Goal: Task Accomplishment & Management: Use online tool/utility

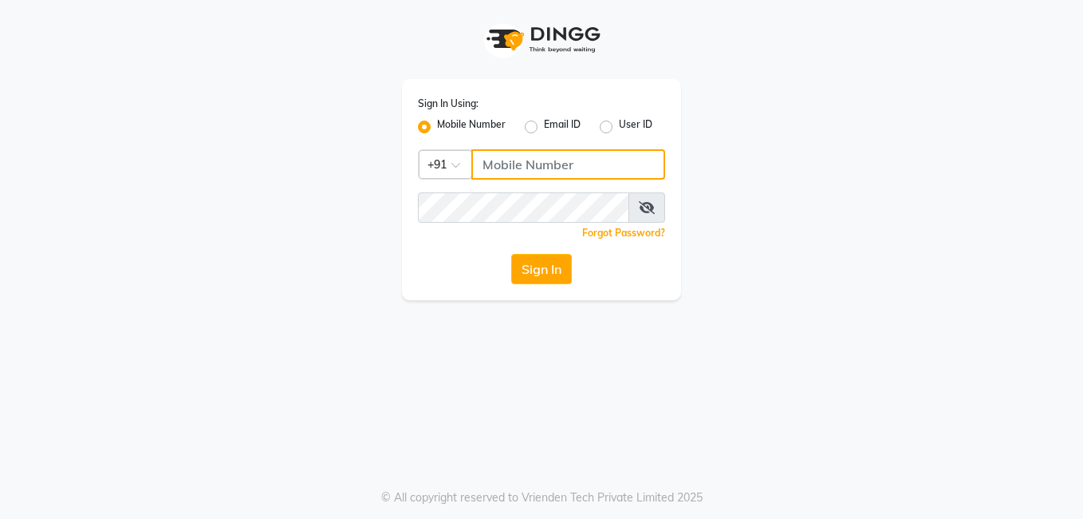
click at [531, 164] on input "Username" at bounding box center [568, 164] width 194 height 30
type input "8555077440"
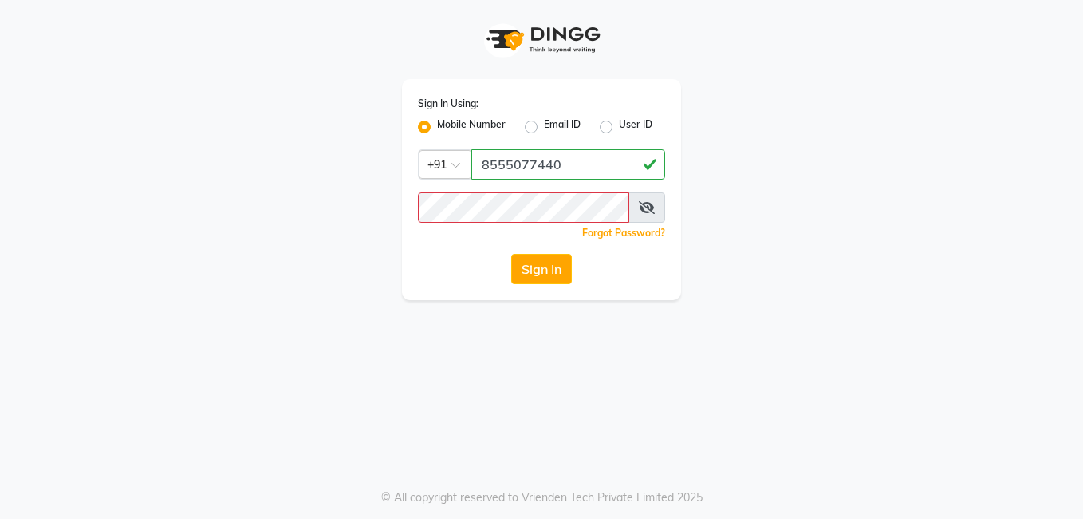
click at [650, 203] on icon at bounding box center [647, 207] width 16 height 13
click at [531, 276] on button "Sign In" at bounding box center [541, 269] width 61 height 30
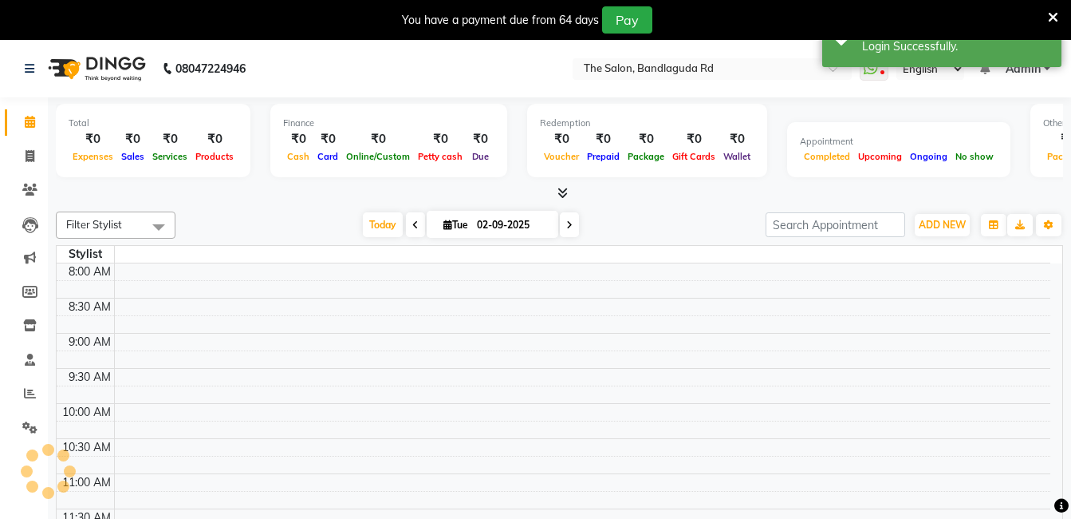
select select "en"
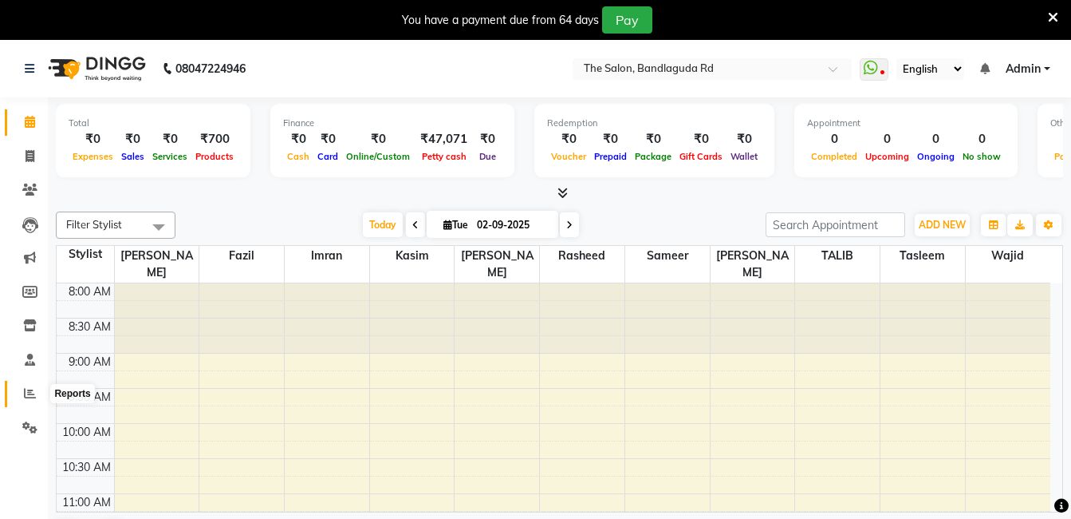
click at [29, 402] on span at bounding box center [30, 394] width 28 height 18
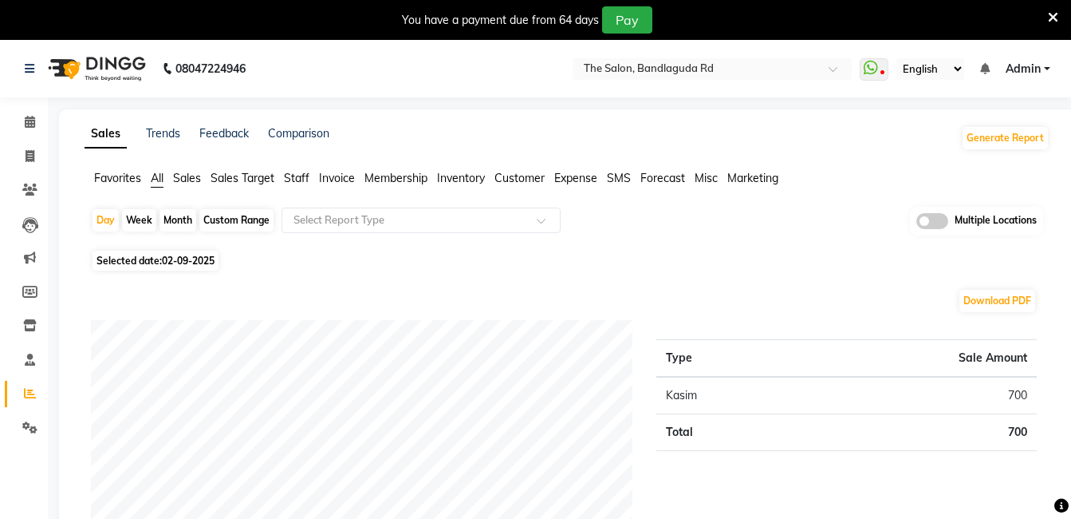
click at [176, 216] on div "Month" at bounding box center [178, 220] width 37 height 22
select select "9"
select select "2025"
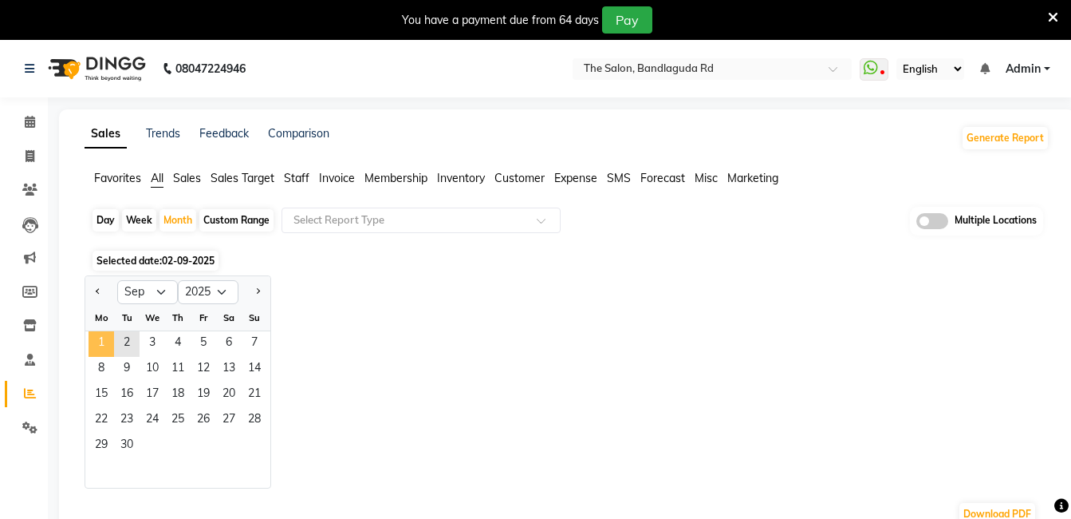
click at [105, 336] on span "1" at bounding box center [102, 344] width 26 height 26
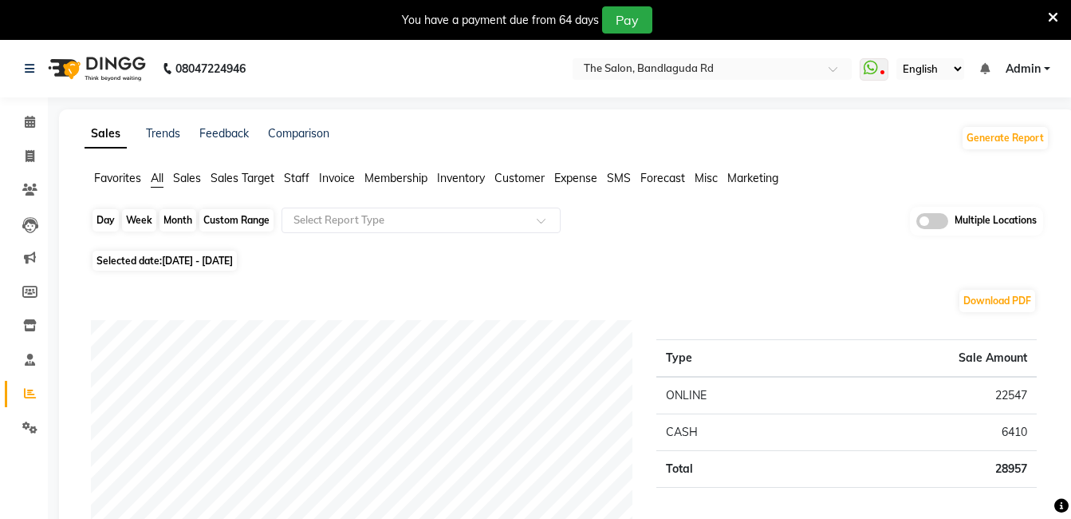
click at [173, 219] on div "Month" at bounding box center [178, 220] width 37 height 22
select select "9"
select select "2025"
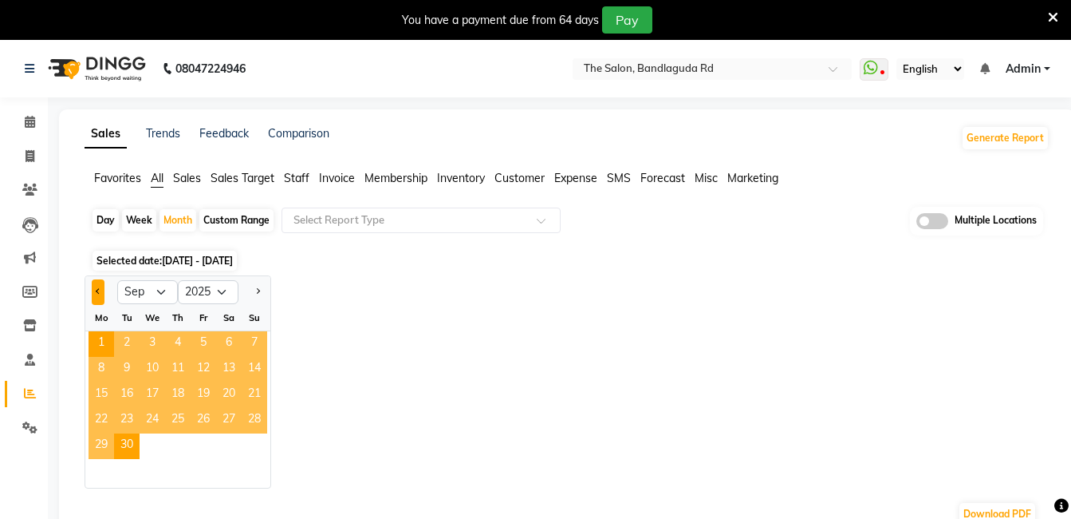
click at [98, 290] on span "Previous month" at bounding box center [99, 291] width 6 height 6
select select "8"
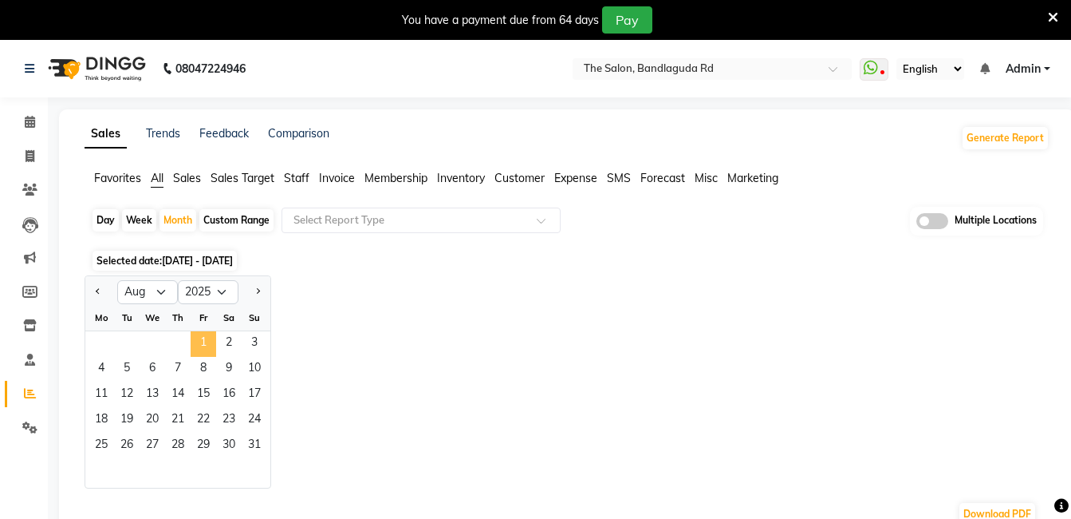
click at [203, 346] on span "1" at bounding box center [204, 344] width 26 height 26
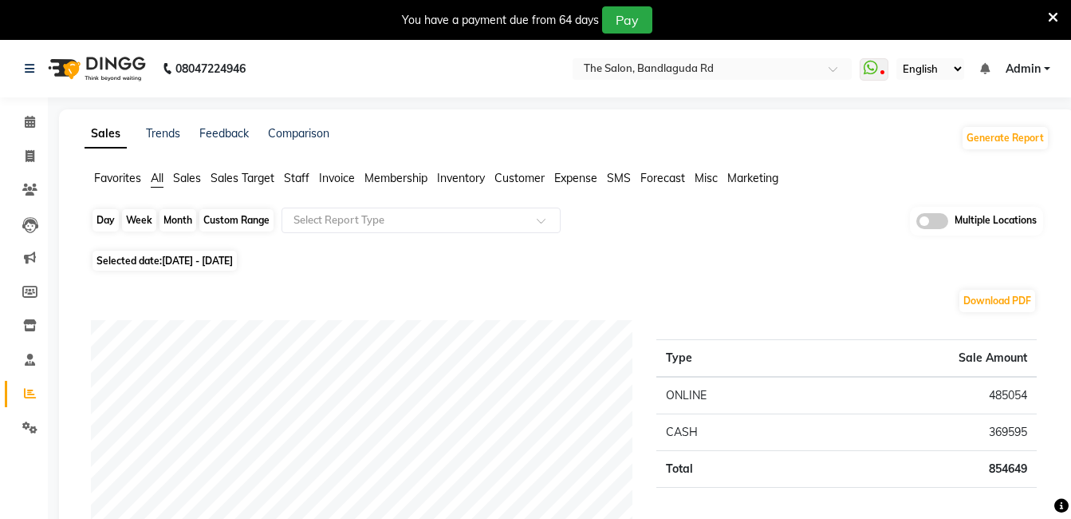
click at [176, 223] on div "Month" at bounding box center [178, 220] width 37 height 22
select select "8"
select select "2025"
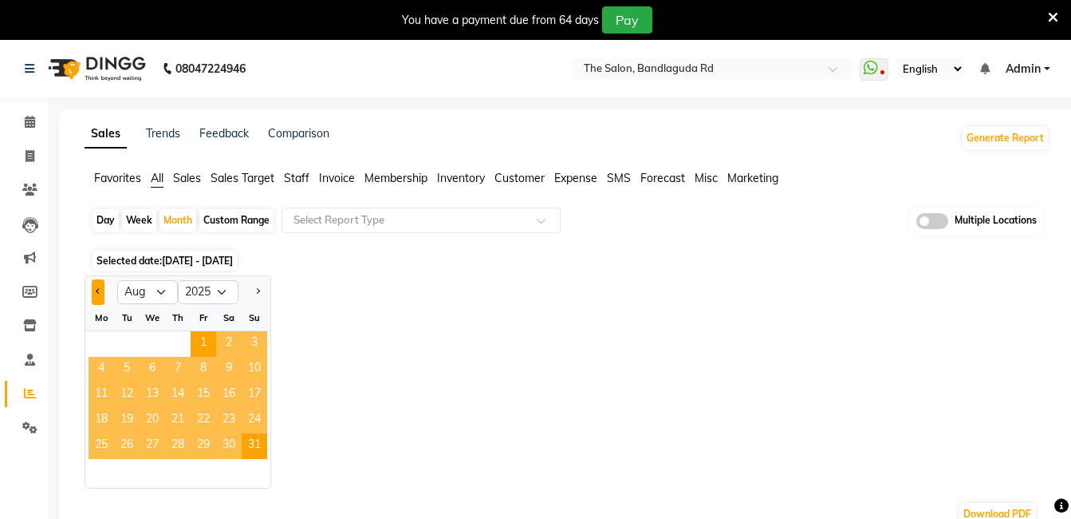
click at [97, 286] on button "Previous month" at bounding box center [98, 292] width 13 height 26
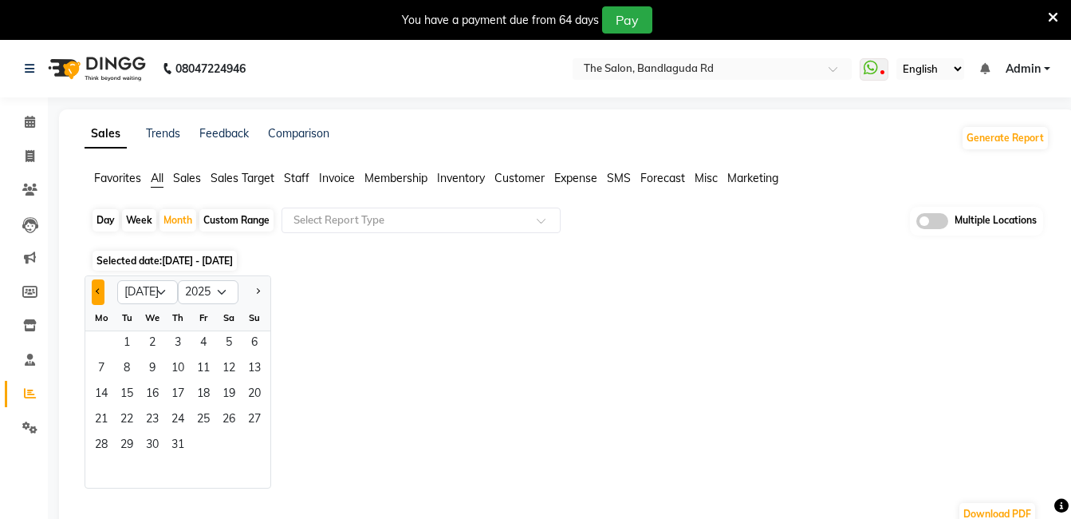
click at [97, 286] on button "Previous month" at bounding box center [98, 292] width 13 height 26
select select "6"
click at [251, 341] on span "1" at bounding box center [255, 344] width 26 height 26
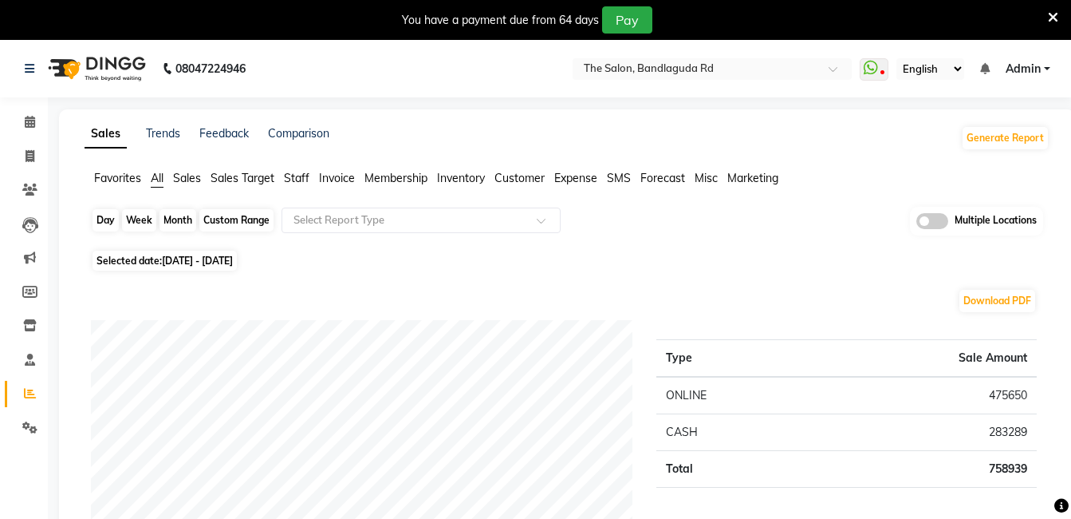
click at [179, 218] on div "Month" at bounding box center [178, 220] width 37 height 22
select select "6"
select select "2025"
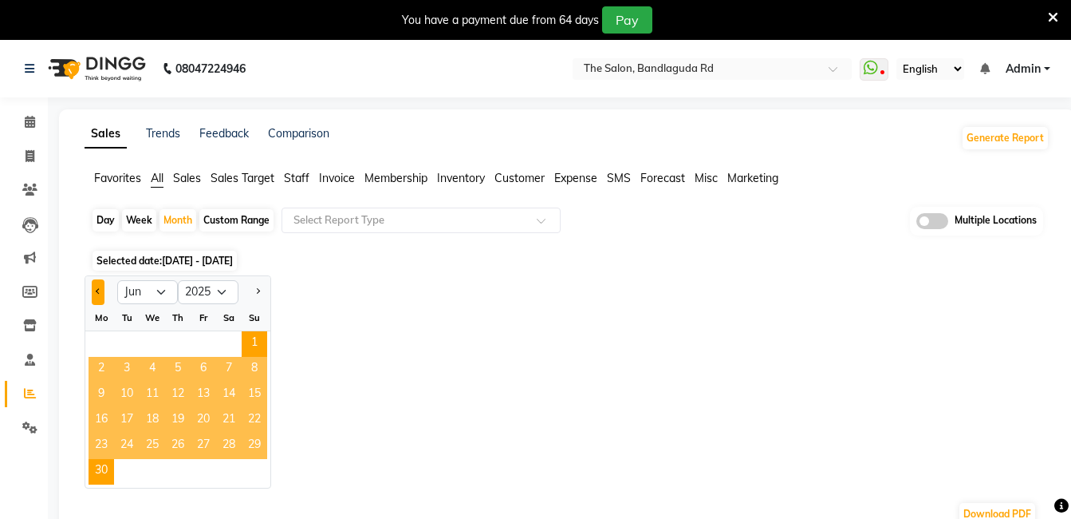
click at [97, 293] on button "Previous month" at bounding box center [98, 292] width 13 height 26
select select "5"
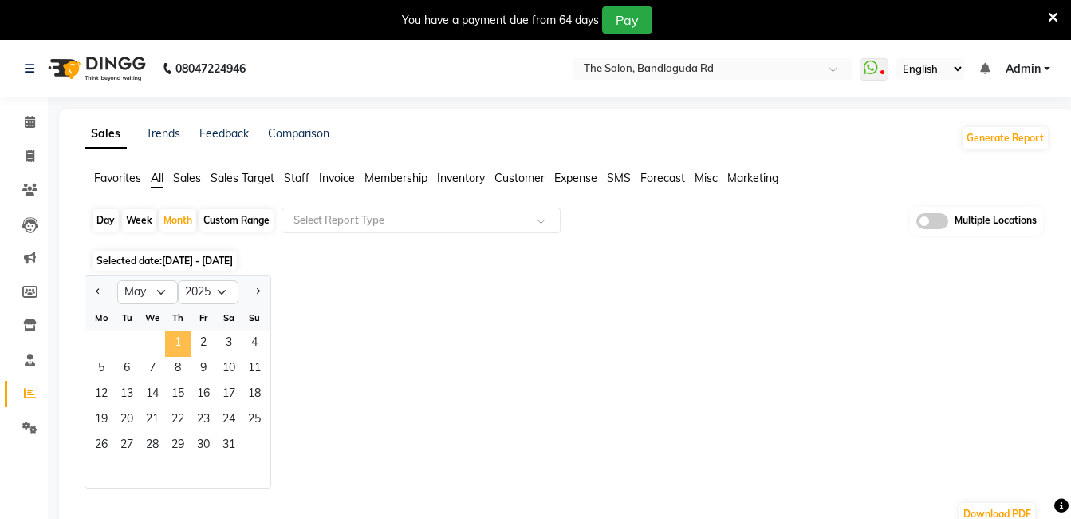
click at [176, 342] on span "1" at bounding box center [178, 344] width 26 height 26
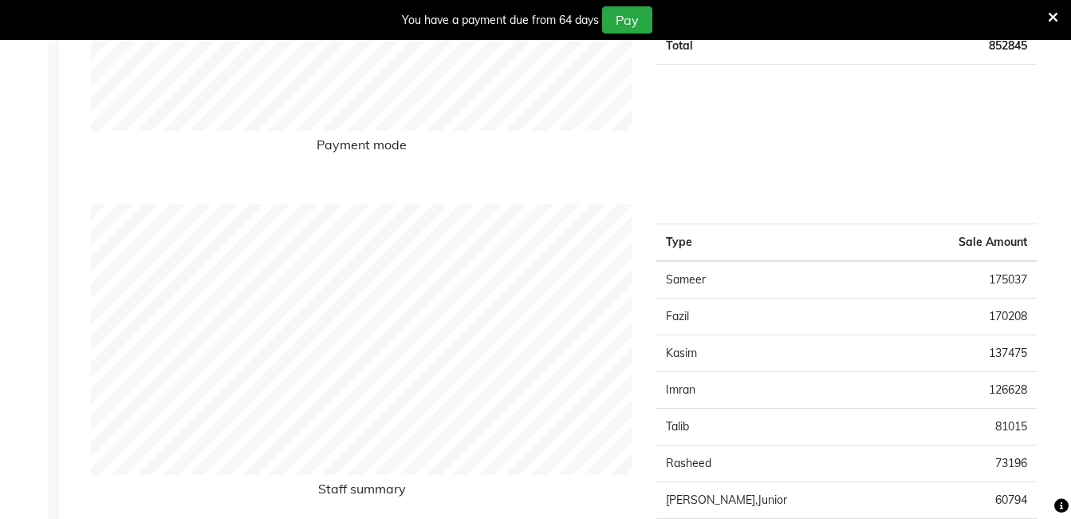
scroll to position [419, 0]
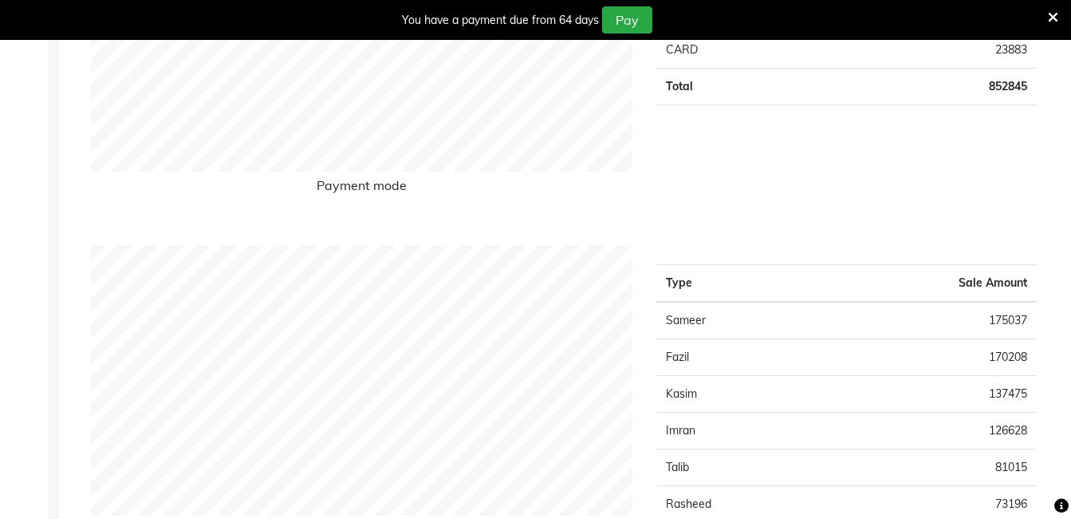
click at [1052, 16] on icon at bounding box center [1053, 17] width 10 height 14
